Goal: Find specific page/section: Find specific page/section

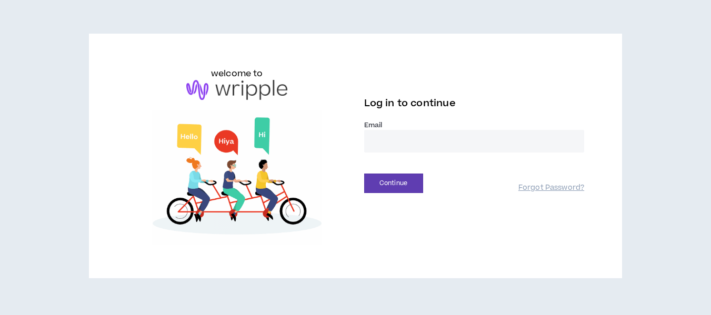
click at [393, 125] on label "Email *" at bounding box center [474, 124] width 220 height 9
click at [389, 135] on input "email" at bounding box center [474, 141] width 220 height 23
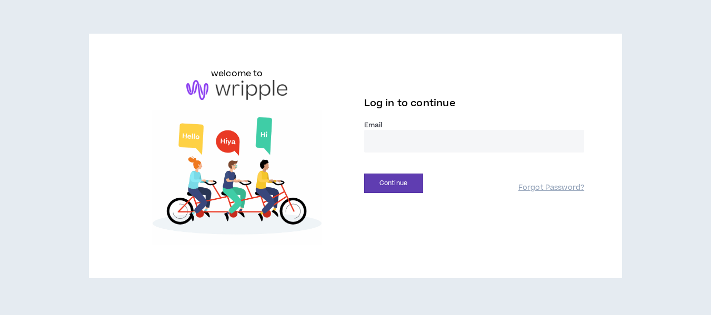
type input "**********"
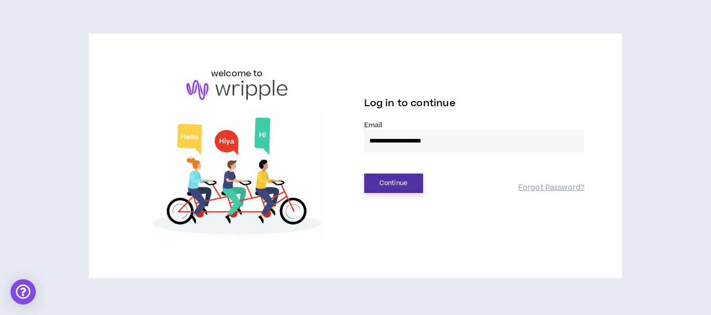
click at [397, 179] on button "Continue" at bounding box center [393, 183] width 59 height 19
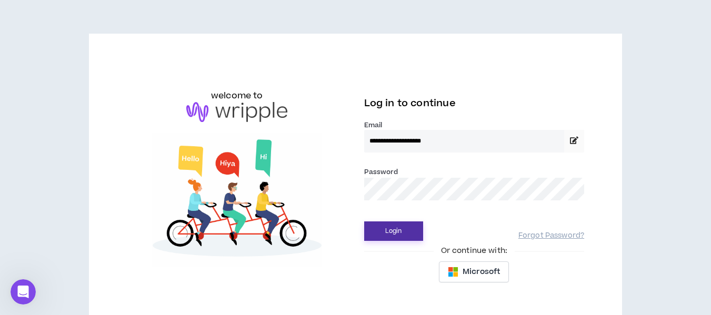
click at [386, 227] on button "Login" at bounding box center [393, 230] width 59 height 19
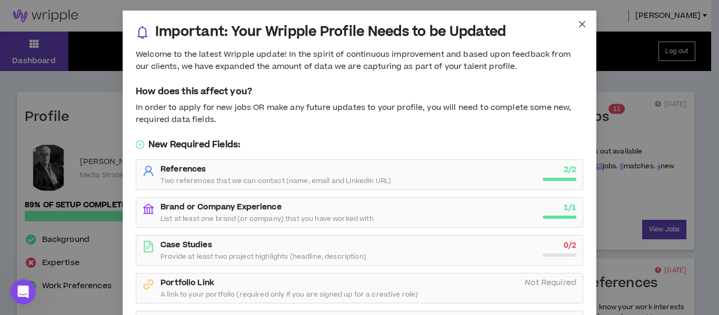
click at [578, 23] on icon "close" at bounding box center [582, 24] width 8 height 8
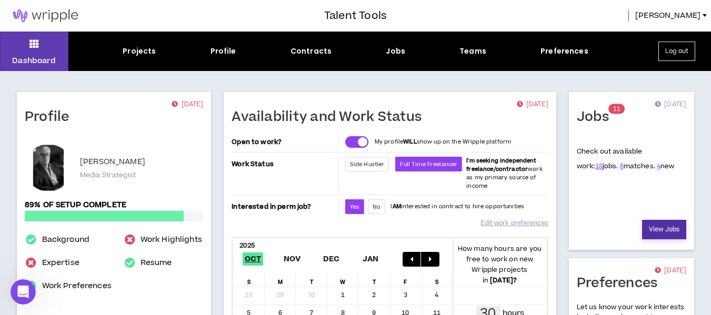
click at [654, 222] on link "View Jobs" at bounding box center [664, 229] width 44 height 19
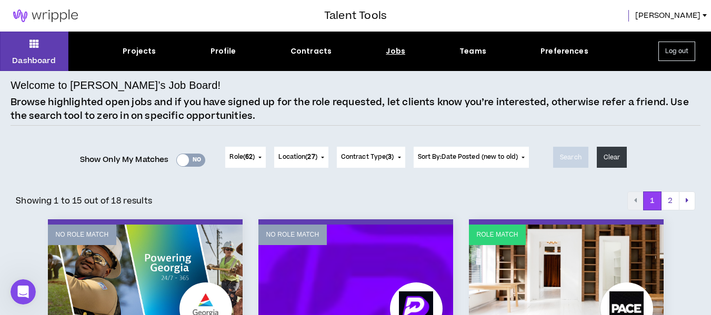
click at [178, 161] on div at bounding box center [183, 160] width 12 height 12
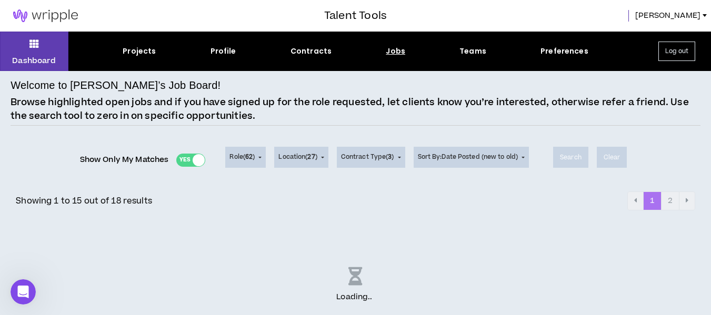
click at [196, 160] on div "Show Only My Matches Yes No" at bounding box center [143, 160] width 126 height 16
click at [191, 159] on div "Show Only My Matches Yes No" at bounding box center [143, 160] width 126 height 16
drag, startPoint x: 196, startPoint y: 159, endPoint x: 181, endPoint y: 158, distance: 14.8
click at [181, 158] on div "Show Only My Matches Yes No" at bounding box center [143, 160] width 126 height 16
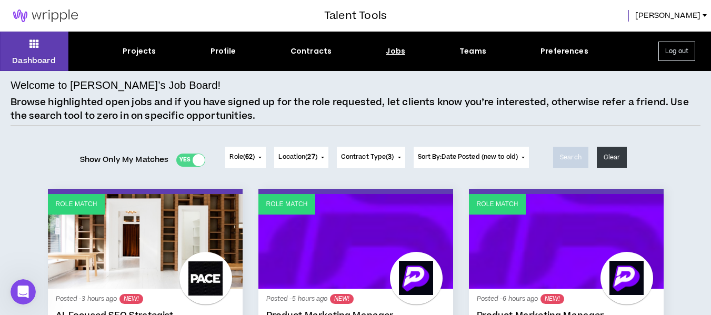
click at [681, 51] on button "Log out" at bounding box center [676, 51] width 37 height 19
